Goal: Find specific page/section: Find specific page/section

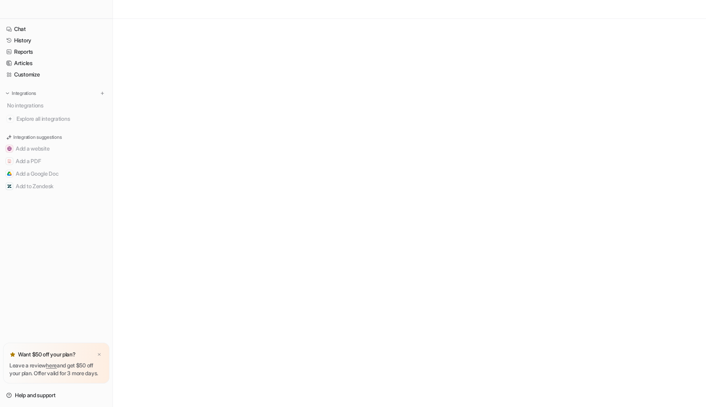
click at [63, 12] on div at bounding box center [56, 9] width 113 height 19
